Goal: Task Accomplishment & Management: Manage account settings

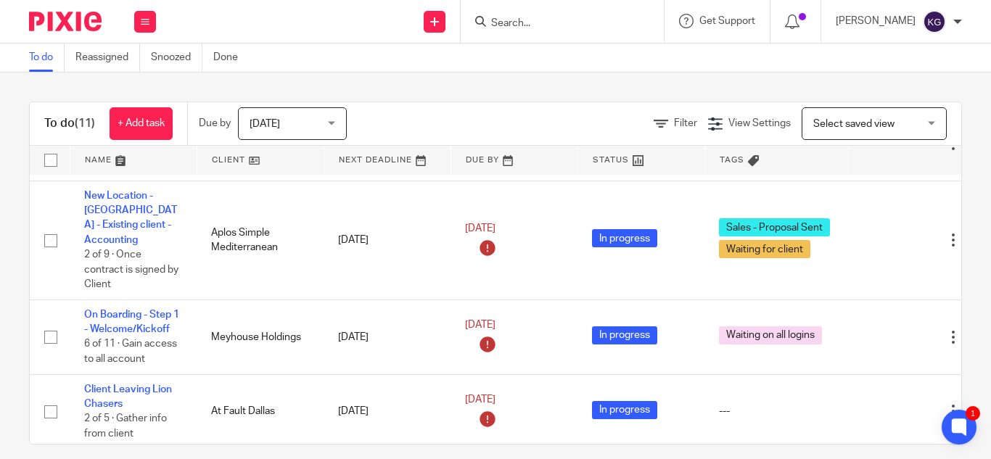
scroll to position [290, 0]
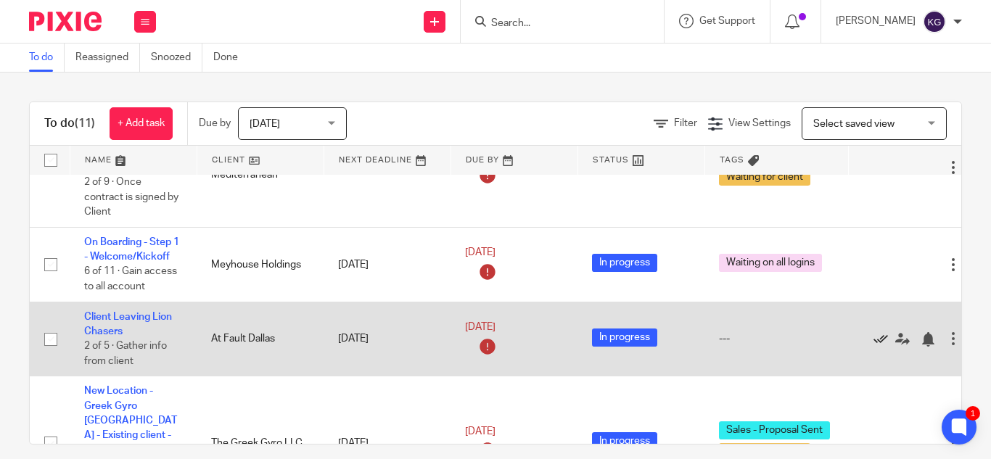
click at [885, 332] on icon at bounding box center [881, 339] width 15 height 15
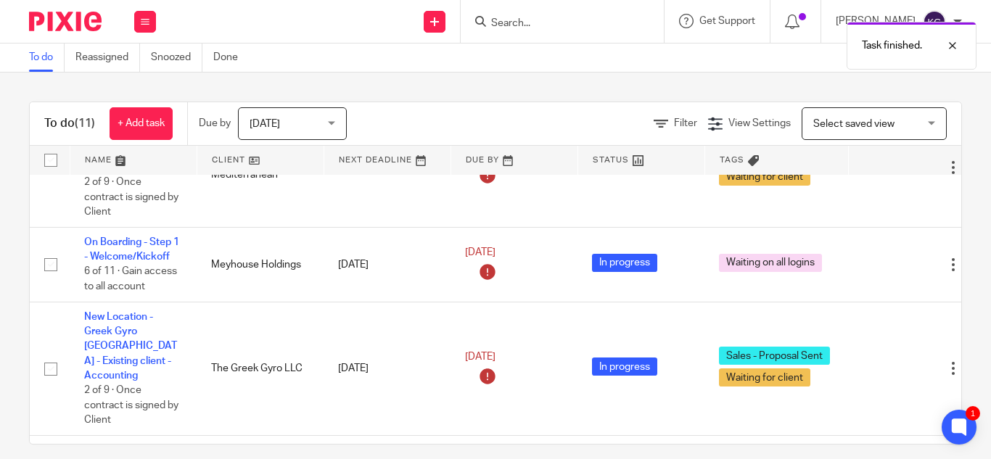
click at [544, 26] on div "Task finished." at bounding box center [736, 42] width 481 height 55
click at [522, 20] on div "Task finished." at bounding box center [736, 42] width 481 height 55
click at [512, 26] on div "Task finished." at bounding box center [736, 42] width 481 height 55
click at [538, 21] on div "Task finished." at bounding box center [736, 42] width 481 height 55
click at [585, 34] on div "Task finished." at bounding box center [736, 42] width 481 height 55
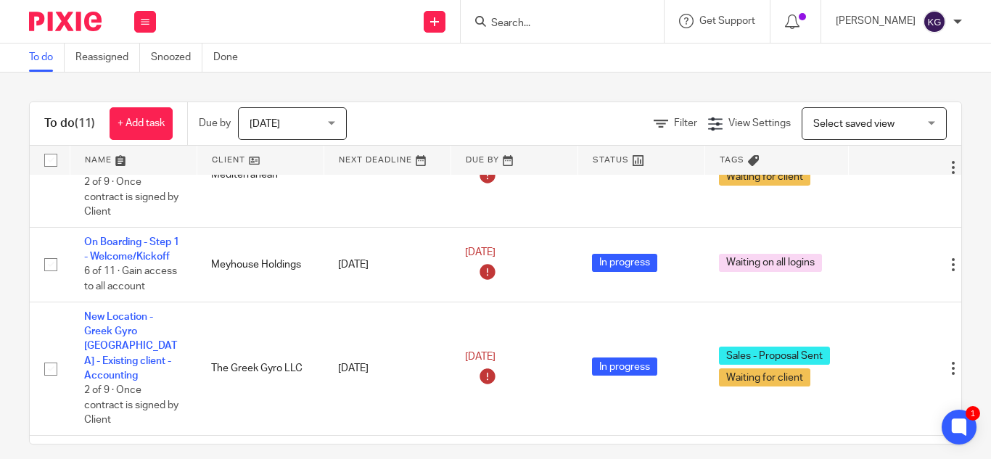
click at [517, 20] on input "Search" at bounding box center [555, 23] width 131 height 13
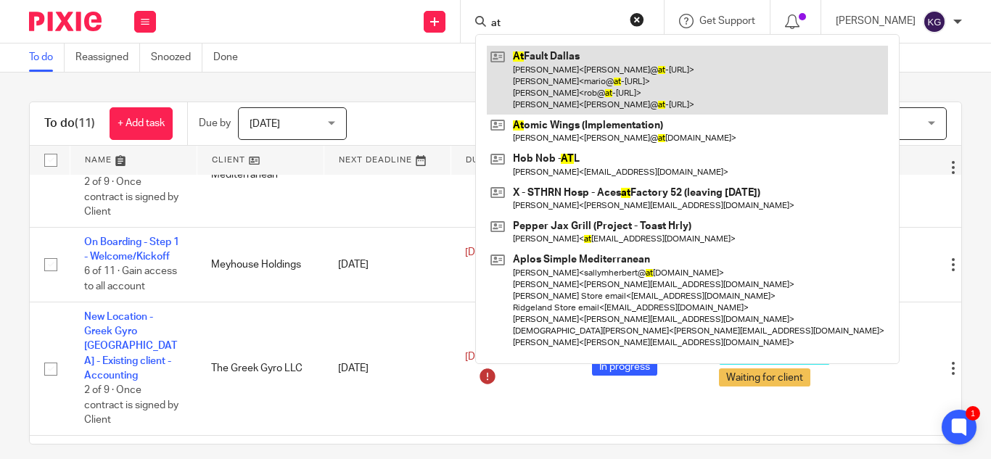
type input "at"
click at [552, 71] on link at bounding box center [687, 80] width 401 height 69
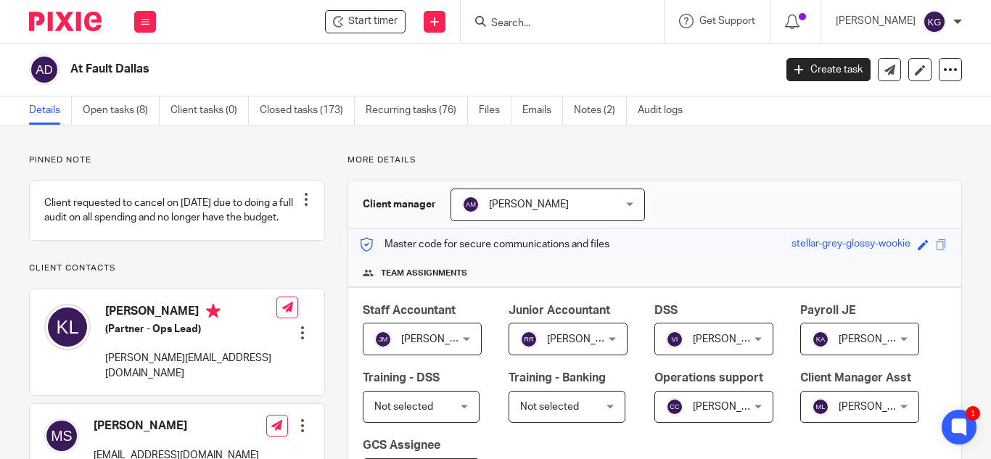
click at [538, 20] on input "Search" at bounding box center [555, 23] width 131 height 13
click at [550, 20] on input "Search" at bounding box center [555, 23] width 131 height 13
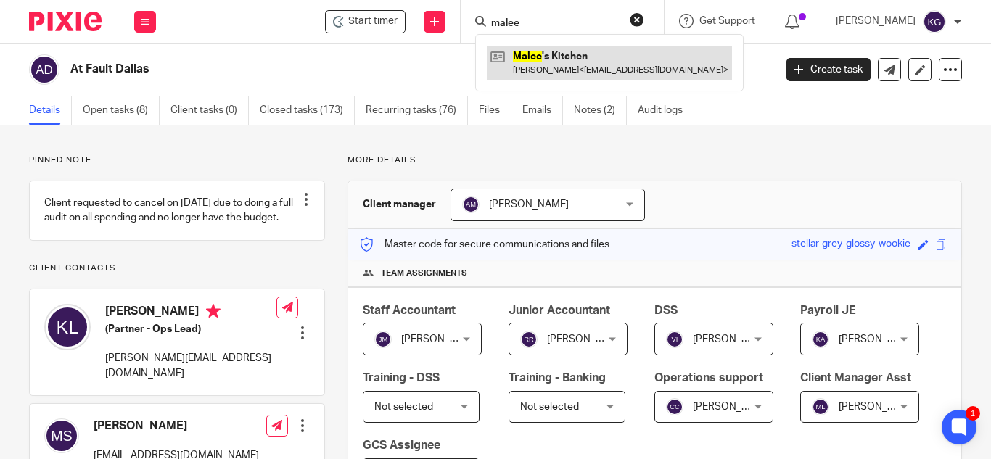
type input "malee"
click at [564, 62] on link at bounding box center [609, 62] width 245 height 33
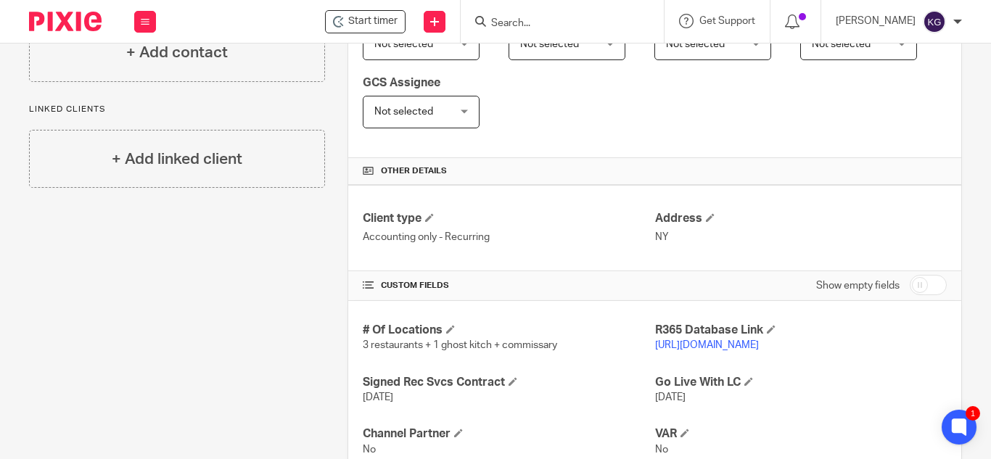
scroll to position [435, 0]
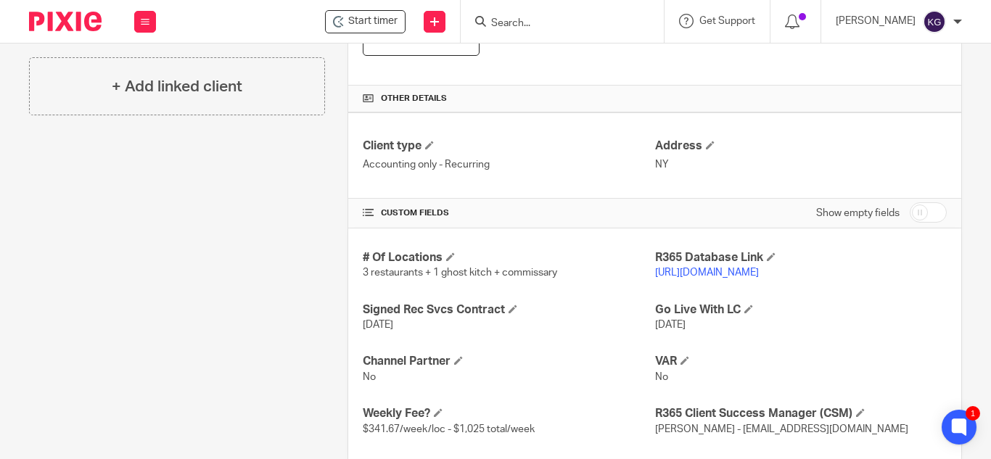
click at [697, 271] on link "https://titis.restaurant365.com/" at bounding box center [707, 273] width 104 height 10
click at [740, 274] on link "https://titis.restaurant365.com/" at bounding box center [707, 273] width 104 height 10
click at [534, 16] on form at bounding box center [567, 21] width 155 height 18
click at [541, 22] on input "Search" at bounding box center [555, 23] width 131 height 13
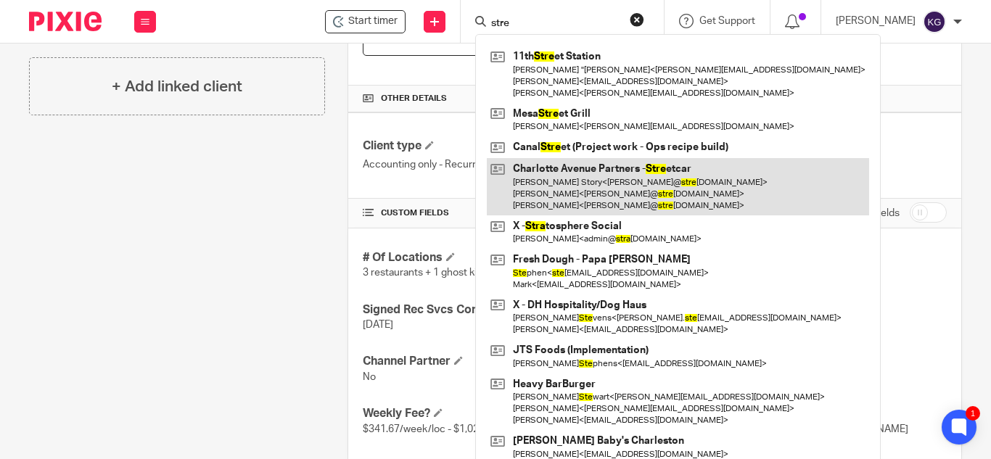
type input "stre"
click at [609, 177] on link at bounding box center [678, 186] width 382 height 57
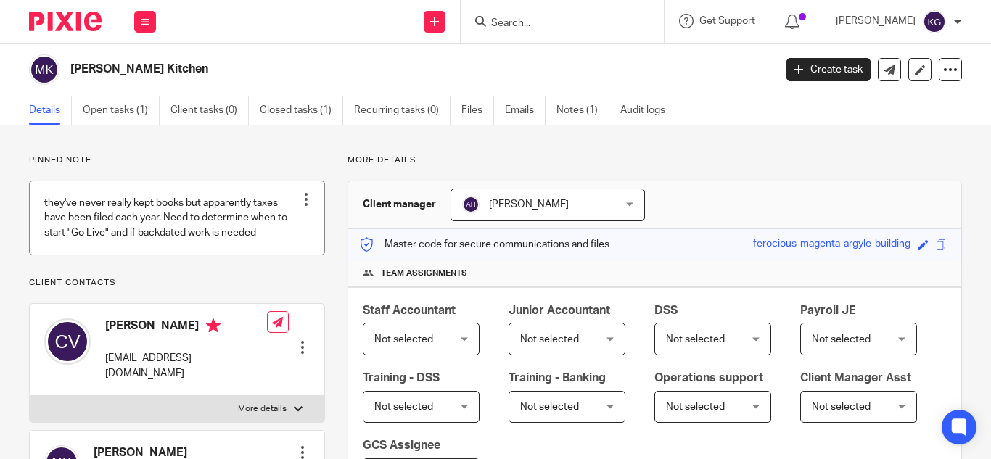
click at [179, 229] on link at bounding box center [177, 217] width 295 height 73
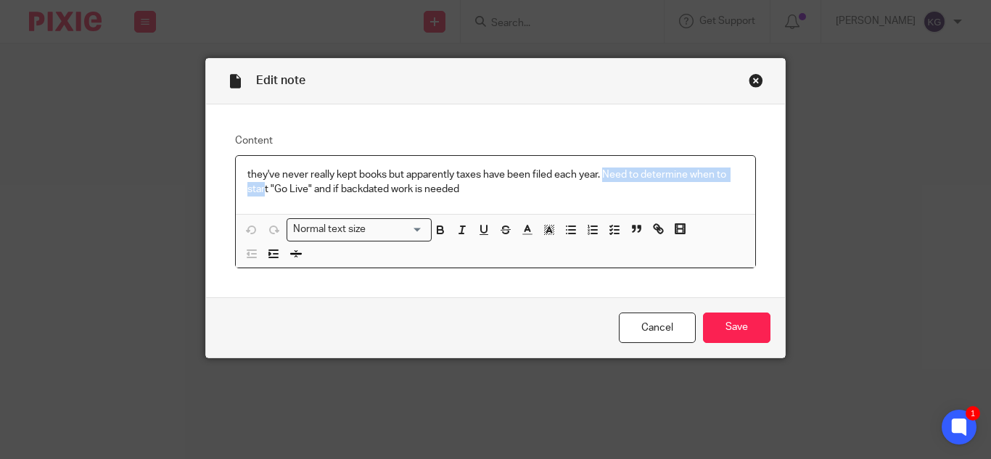
drag, startPoint x: 603, startPoint y: 173, endPoint x: 261, endPoint y: 186, distance: 342.1
click at [261, 186] on p "they've never really kept books but apparently taxes have been filed each year.…" at bounding box center [495, 183] width 496 height 30
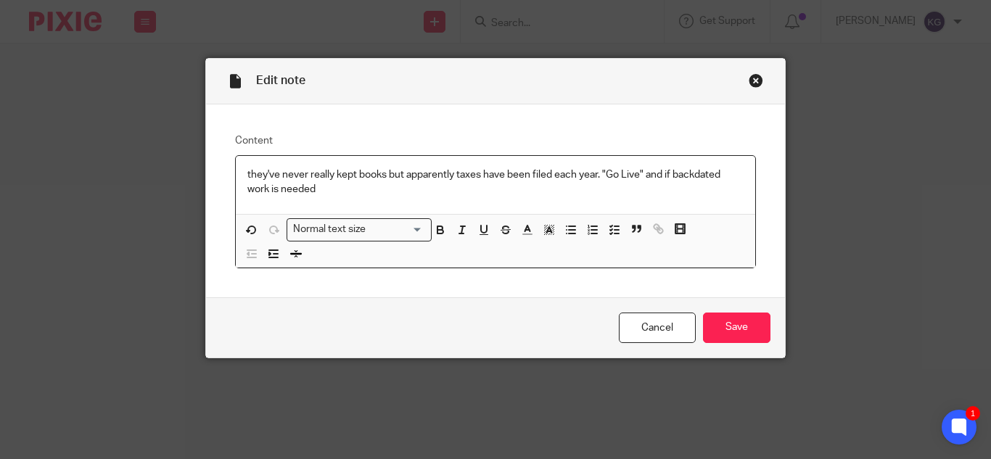
click at [644, 171] on p "they've never really kept books but apparently taxes have been filed each year.…" at bounding box center [495, 183] width 496 height 30
click at [456, 189] on p "they've never really kept books but apparently taxes have been filed each year.…" at bounding box center [495, 183] width 496 height 30
click at [745, 319] on input "Save" at bounding box center [736, 328] width 67 height 31
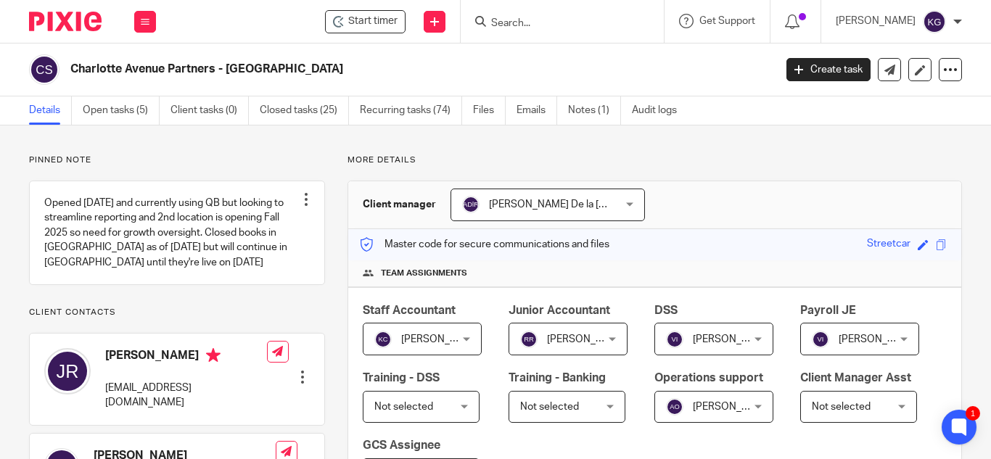
click at [538, 18] on input "Search" at bounding box center [555, 23] width 131 height 13
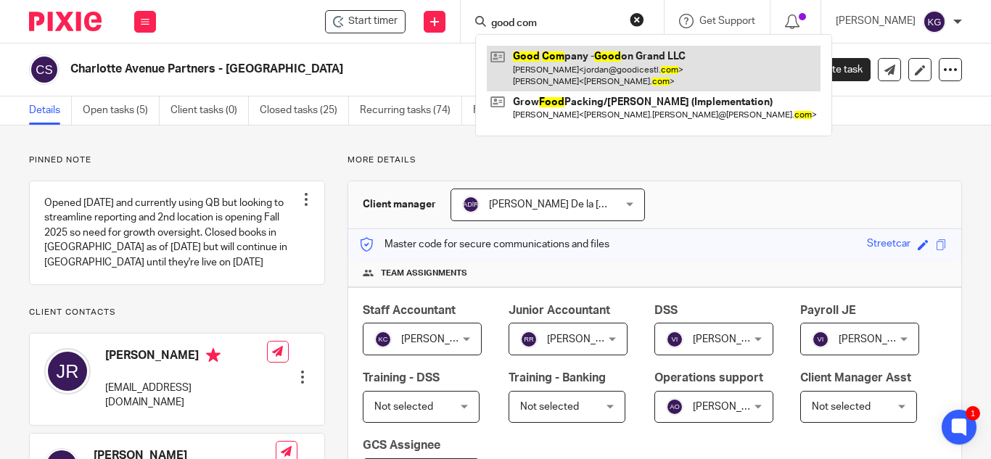
type input "good com"
click at [564, 67] on link at bounding box center [654, 68] width 334 height 45
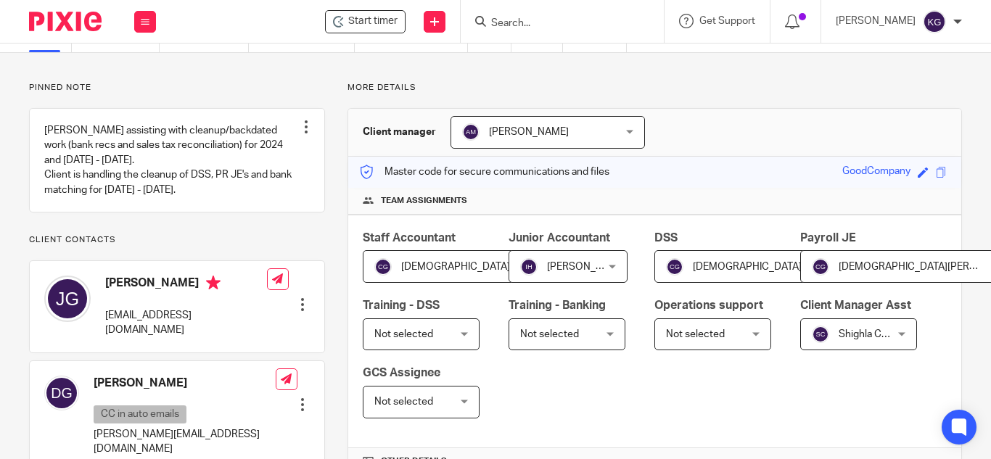
scroll to position [145, 0]
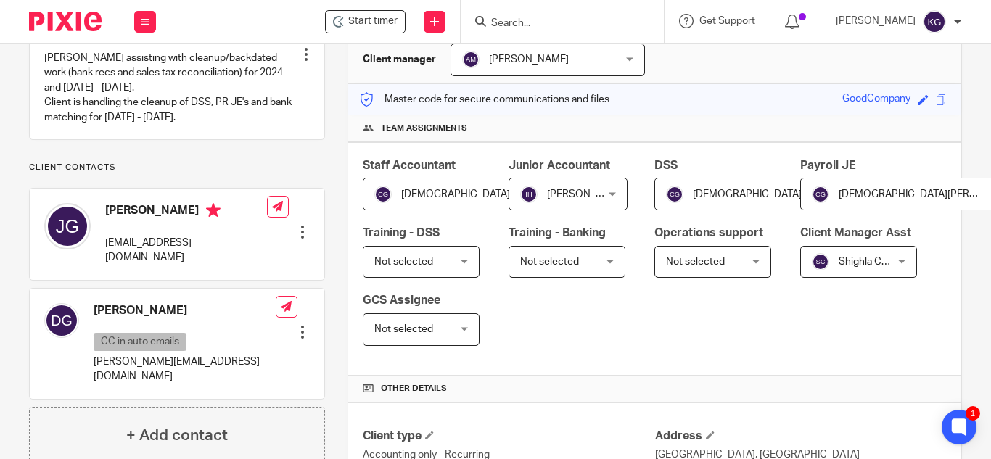
click at [531, 21] on input "Search" at bounding box center [555, 23] width 131 height 13
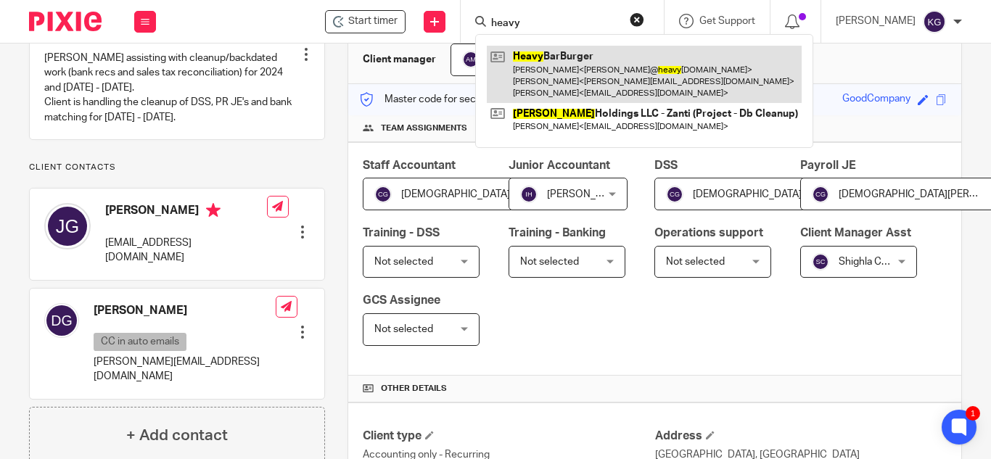
type input "heavy"
click at [565, 75] on link at bounding box center [644, 74] width 315 height 57
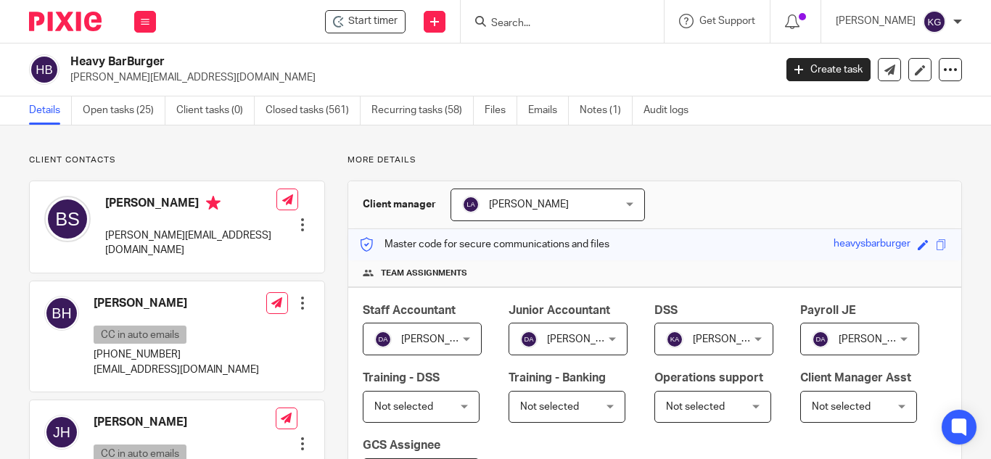
scroll to position [363, 0]
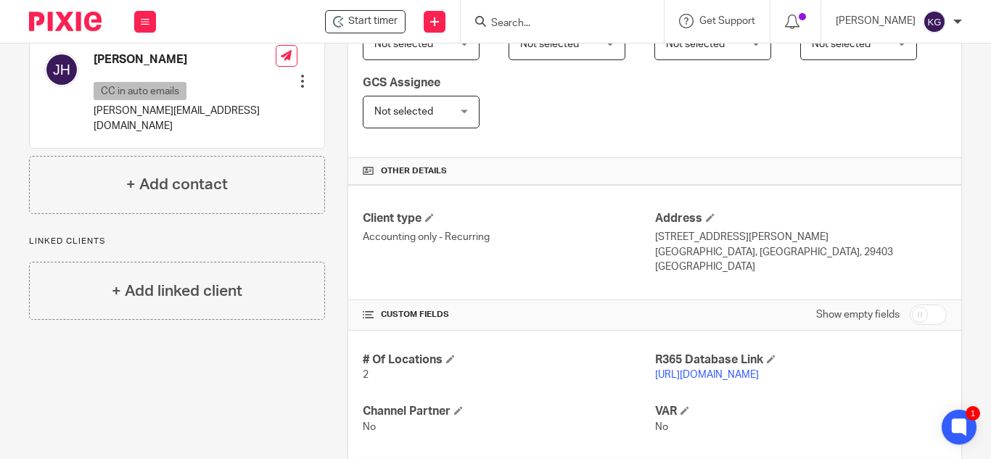
click at [716, 374] on link "[URL][DOMAIN_NAME]" at bounding box center [707, 375] width 104 height 10
